Goal: Task Accomplishment & Management: Manage account settings

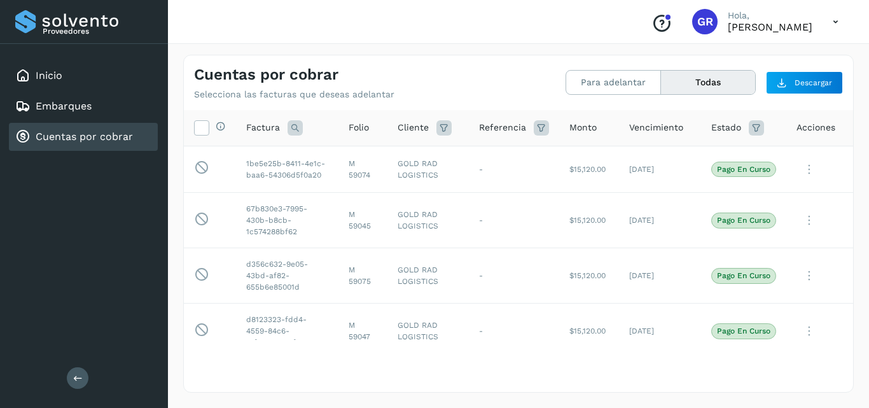
click at [53, 109] on link "Embarques" at bounding box center [64, 106] width 56 height 12
click at [70, 142] on link "Cuentas por cobrar" at bounding box center [84, 136] width 97 height 12
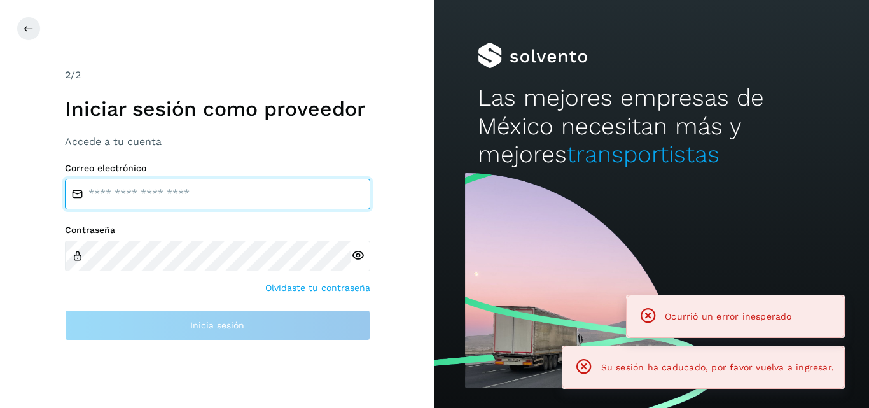
click at [109, 195] on input "email" at bounding box center [217, 194] width 305 height 31
type input "**********"
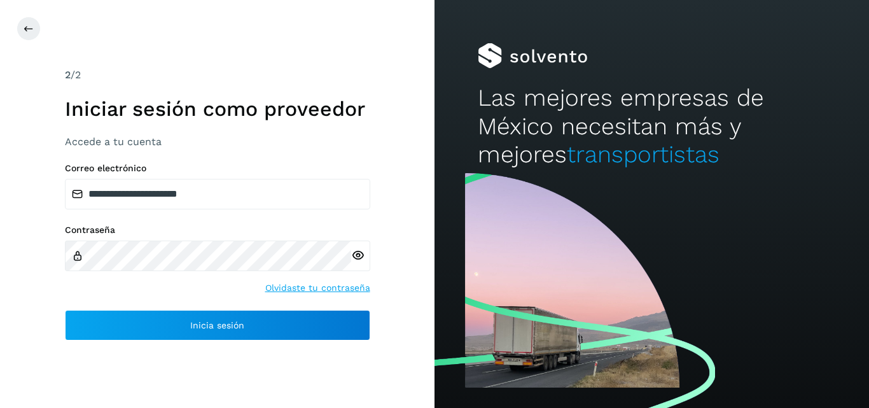
click at [360, 254] on icon at bounding box center [357, 255] width 13 height 13
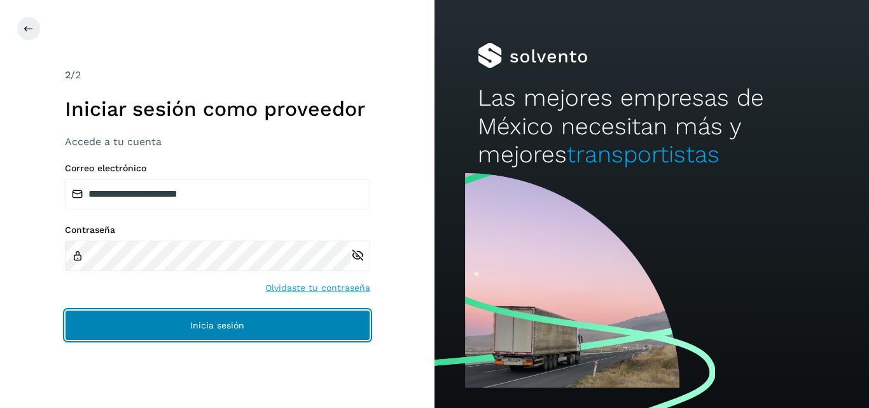
click at [262, 339] on button "Inicia sesión" at bounding box center [217, 325] width 305 height 31
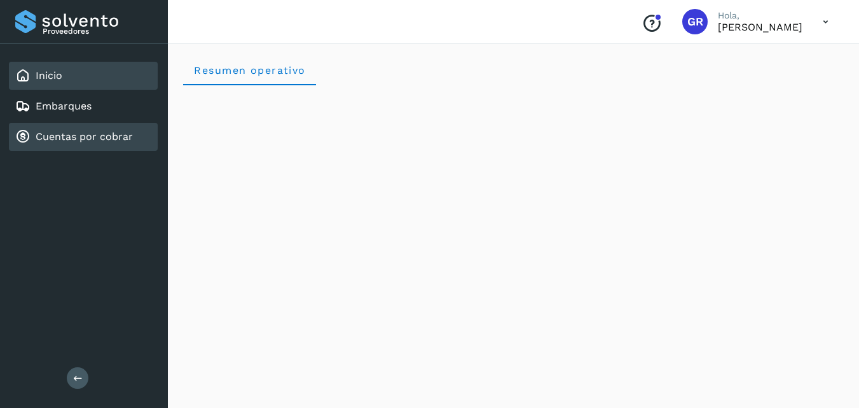
click at [70, 131] on link "Cuentas por cobrar" at bounding box center [84, 136] width 97 height 12
